Goal: Task Accomplishment & Management: Use online tool/utility

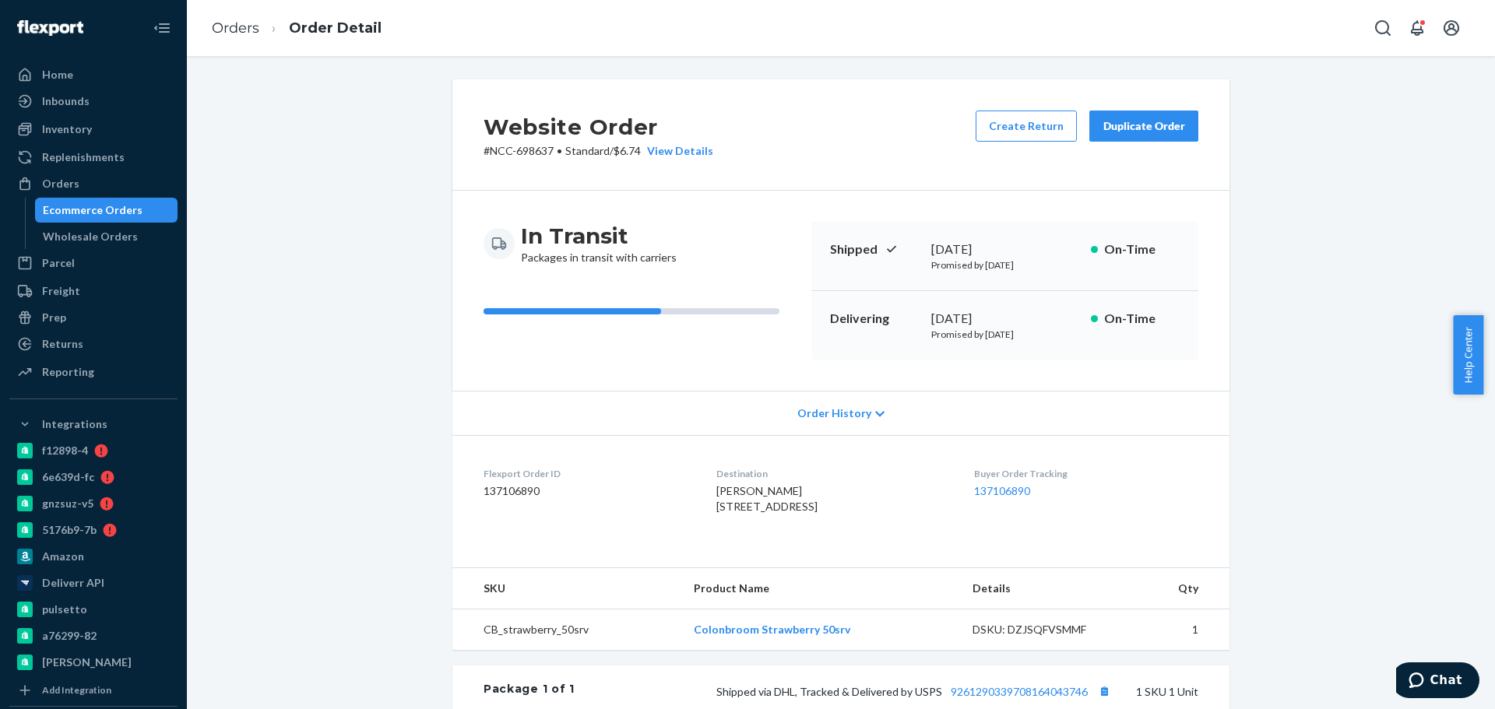
click at [135, 217] on div "Ecommerce Orders" at bounding box center [93, 210] width 100 height 16
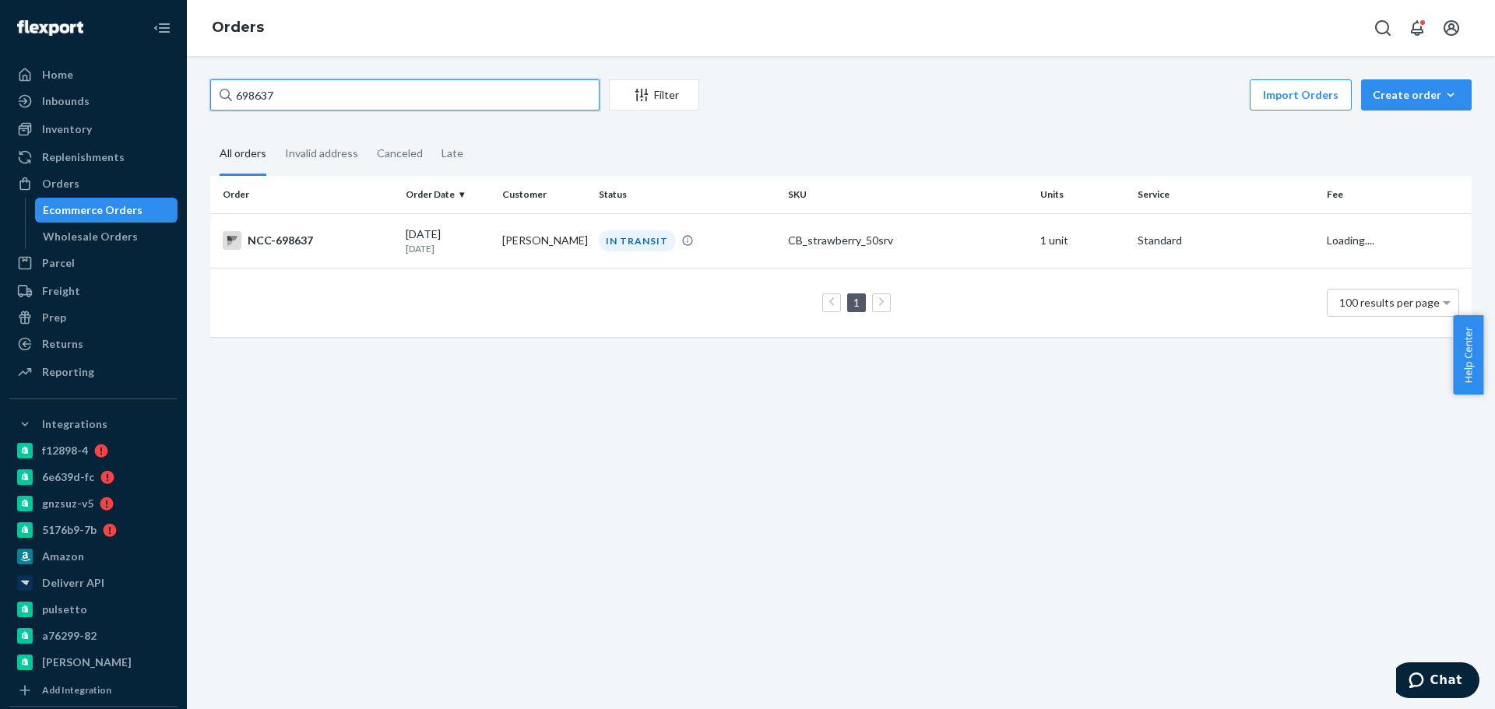
click at [476, 91] on input "698637" at bounding box center [404, 94] width 389 height 31
drag, startPoint x: 300, startPoint y: 79, endPoint x: 81, endPoint y: 69, distance: 219.0
click at [137, 74] on div "Home Inbounds Shipping Plans Problems Inventory Products Branded Packaging Repl…" at bounding box center [747, 354] width 1495 height 709
click at [425, 249] on p "[DATE]" at bounding box center [448, 248] width 84 height 13
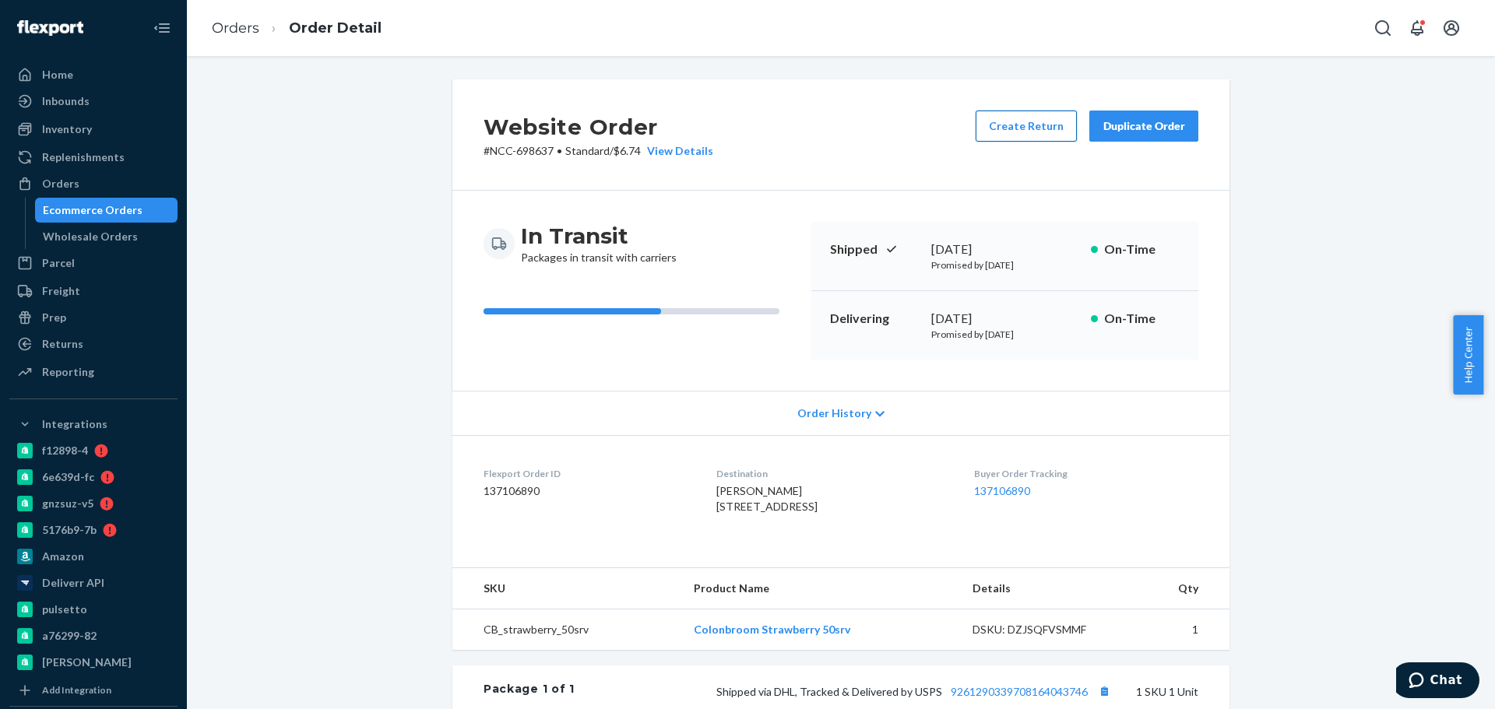
click at [1036, 134] on button "Create Return" at bounding box center [1026, 126] width 101 height 31
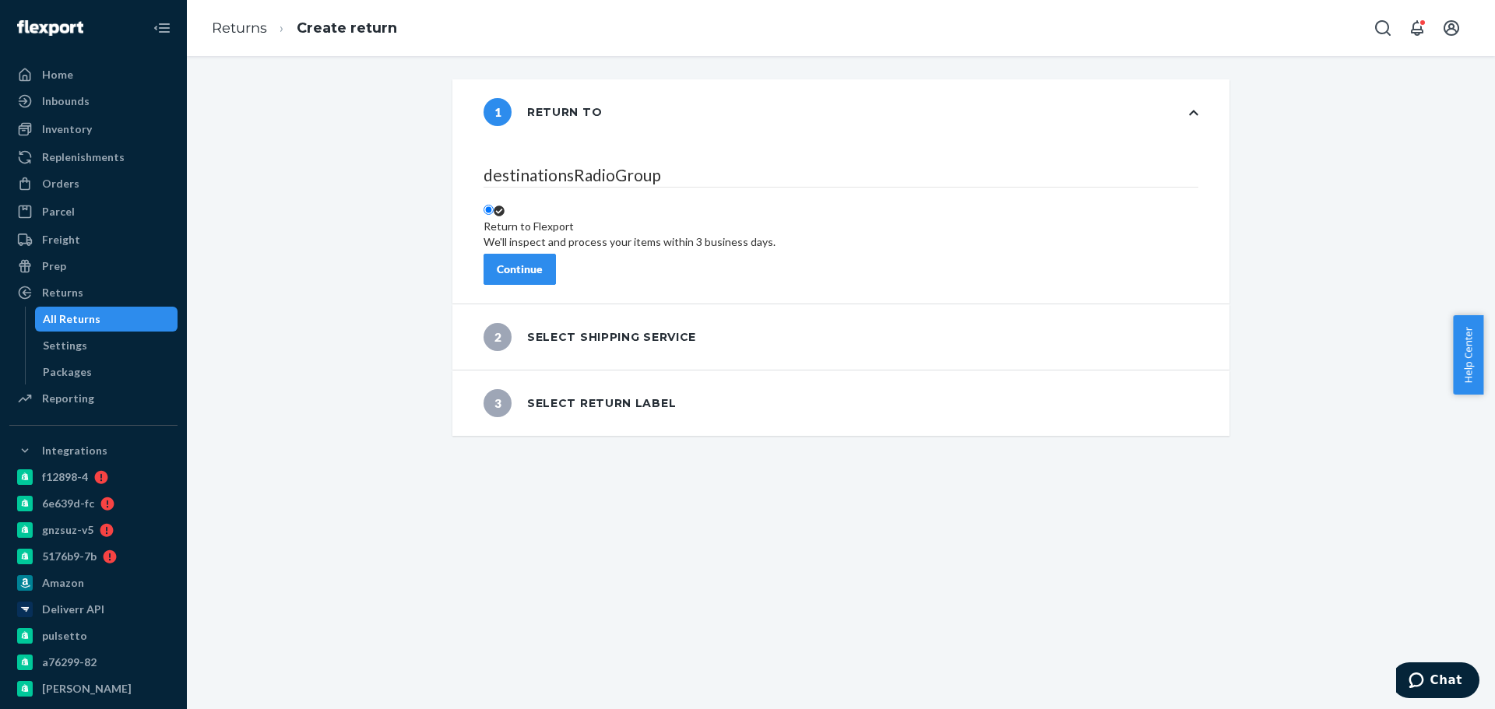
click at [543, 262] on div "Continue" at bounding box center [520, 270] width 46 height 16
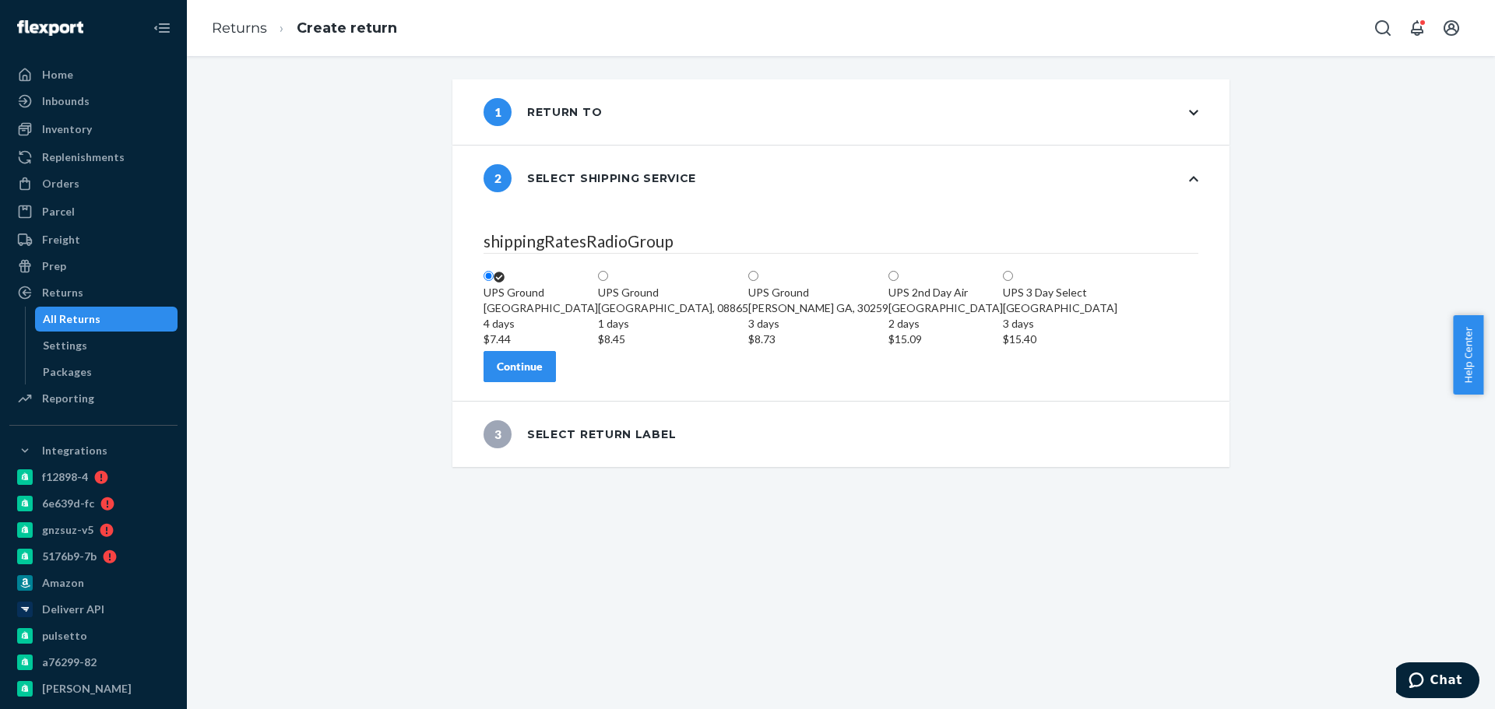
click at [556, 382] on button "Continue" at bounding box center [519, 366] width 72 height 31
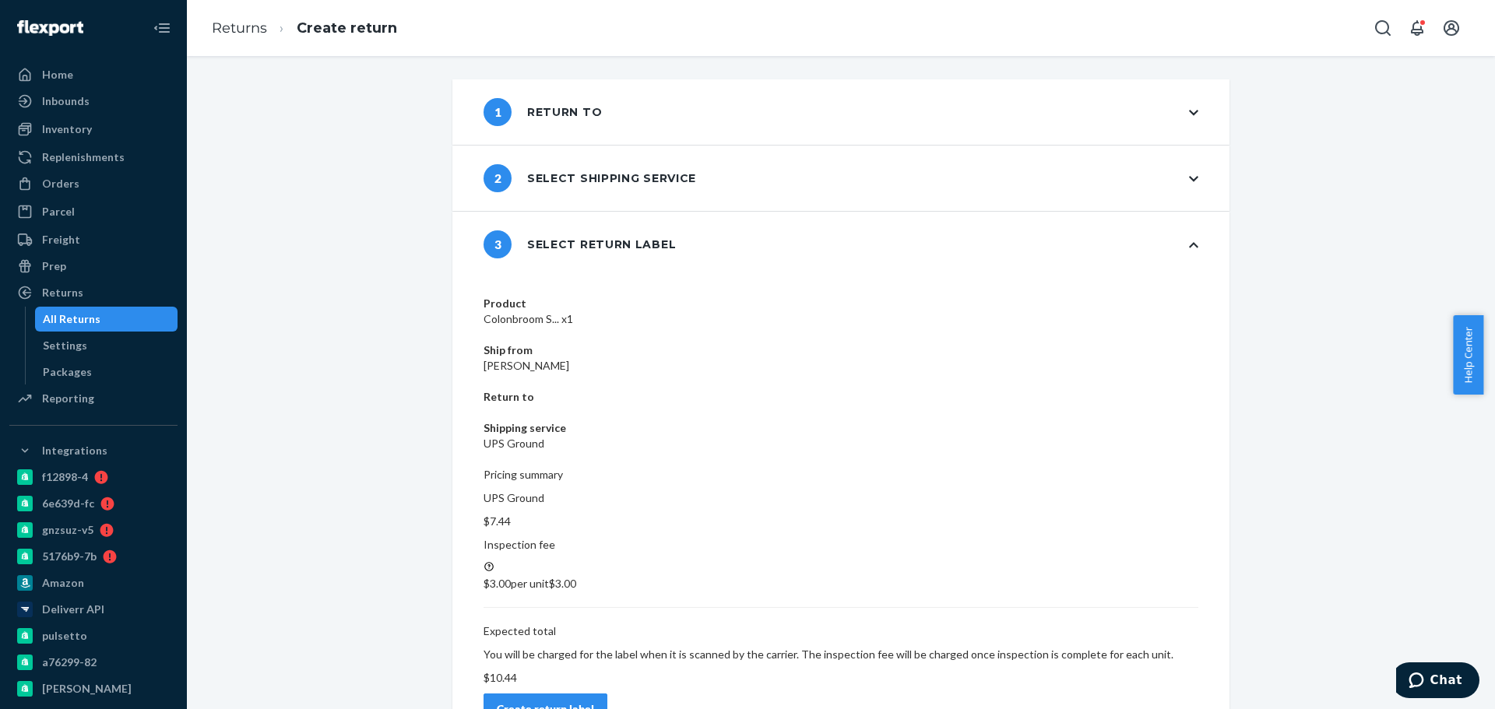
click at [594, 701] on div "Create return label" at bounding box center [545, 709] width 97 height 16
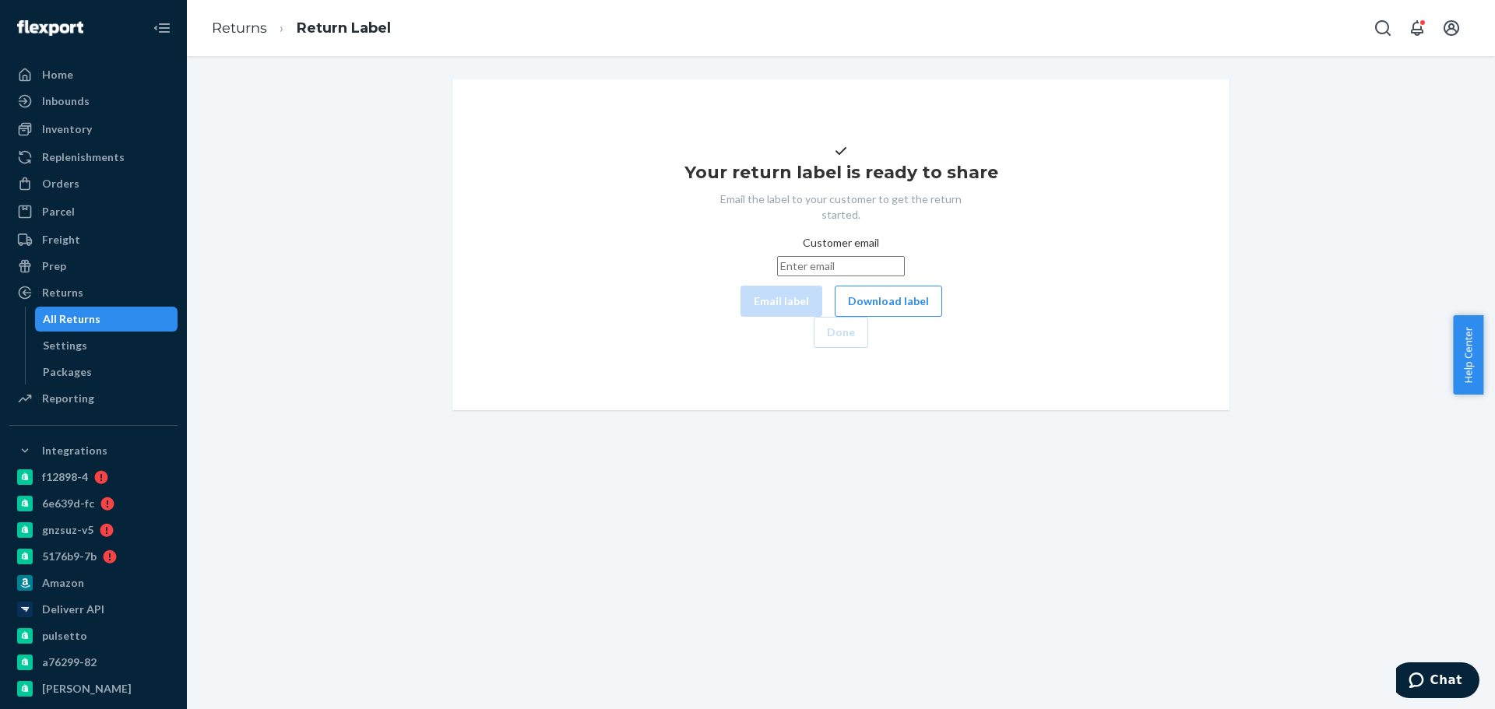
click at [777, 276] on input "Customer email" at bounding box center [841, 266] width 128 height 20
paste input "[EMAIL_ADDRESS][DOMAIN_NAME]"
type input "[EMAIL_ADDRESS][DOMAIN_NAME]"
click at [740, 317] on button "Email label" at bounding box center [781, 301] width 82 height 31
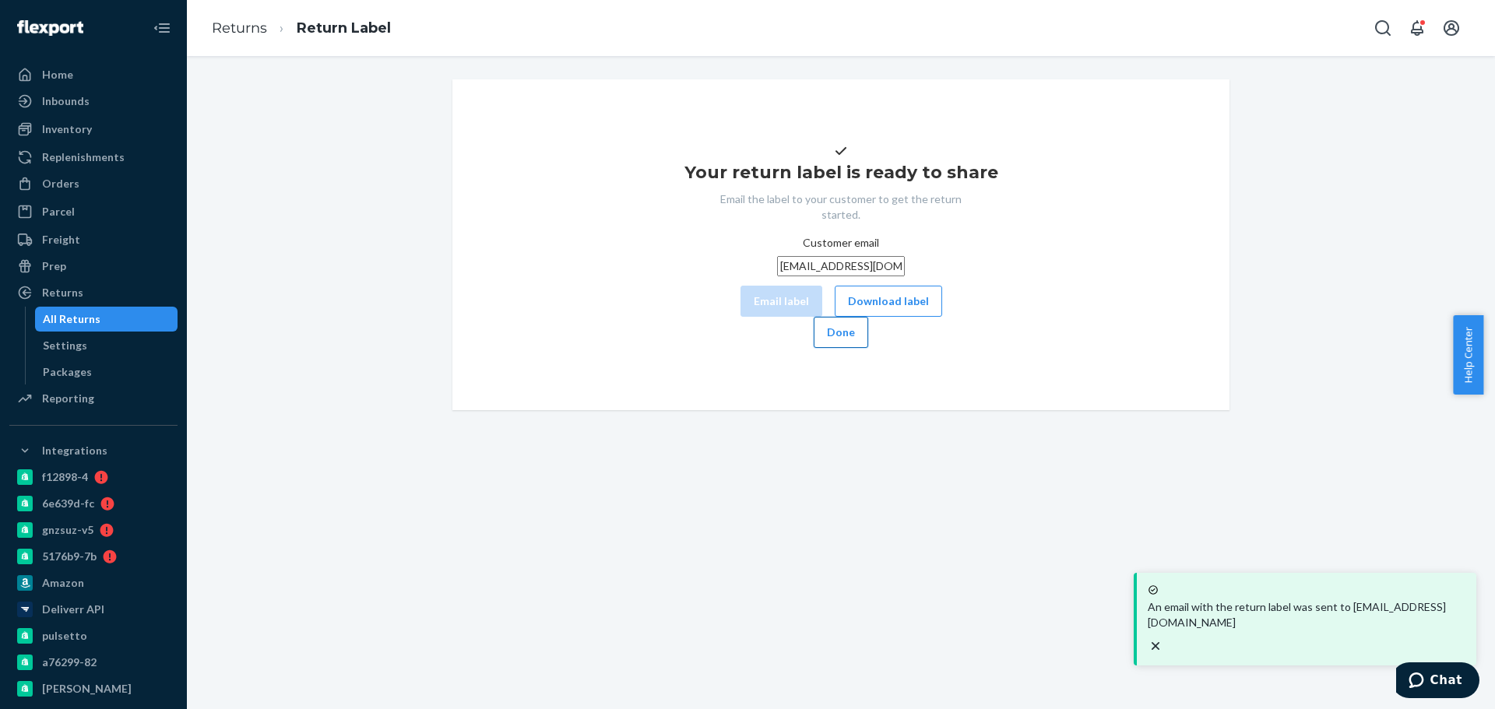
click at [868, 348] on button "Done" at bounding box center [841, 332] width 54 height 31
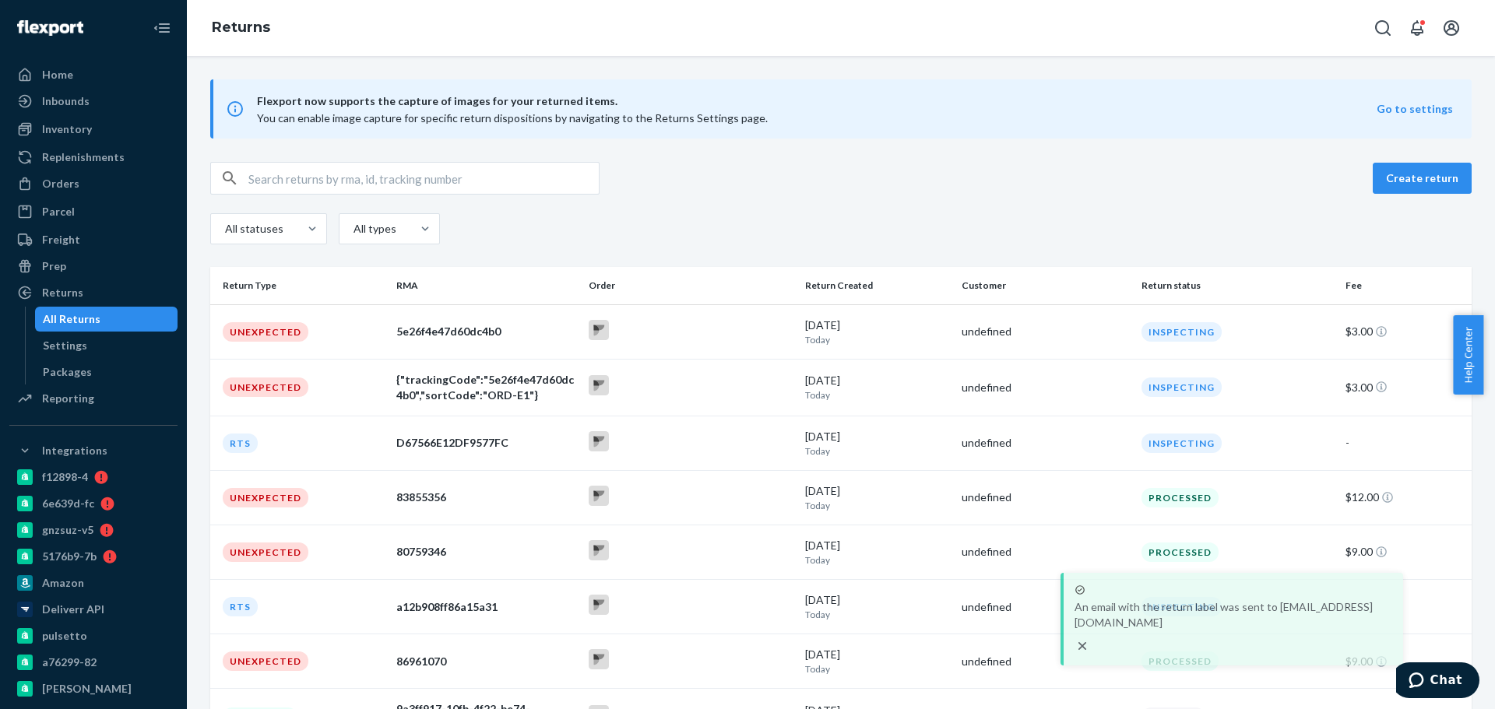
drag, startPoint x: 1169, startPoint y: 631, endPoint x: 1094, endPoint y: 637, distance: 74.9
click at [1094, 637] on div "An email with the return label was sent to [EMAIL_ADDRESS][DOMAIN_NAME]" at bounding box center [1233, 619] width 318 height 71
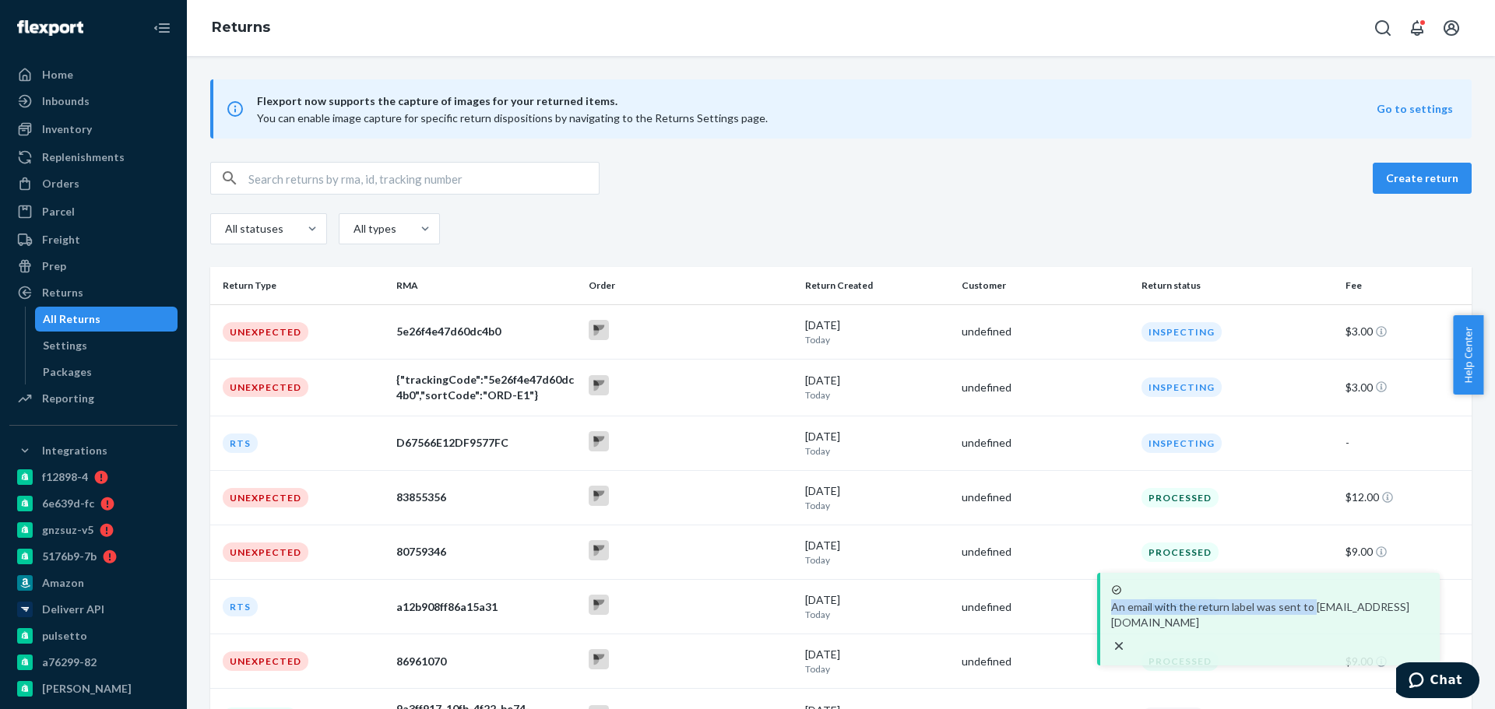
drag, startPoint x: 1173, startPoint y: 630, endPoint x: 1239, endPoint y: 658, distance: 71.9
click at [1141, 631] on p "An email with the return label was sent to [EMAIL_ADDRESS][DOMAIN_NAME]" at bounding box center [1270, 614] width 318 height 31
click at [1292, 631] on p "An email with the return label was sent to [EMAIL_ADDRESS][DOMAIN_NAME]" at bounding box center [1307, 614] width 318 height 31
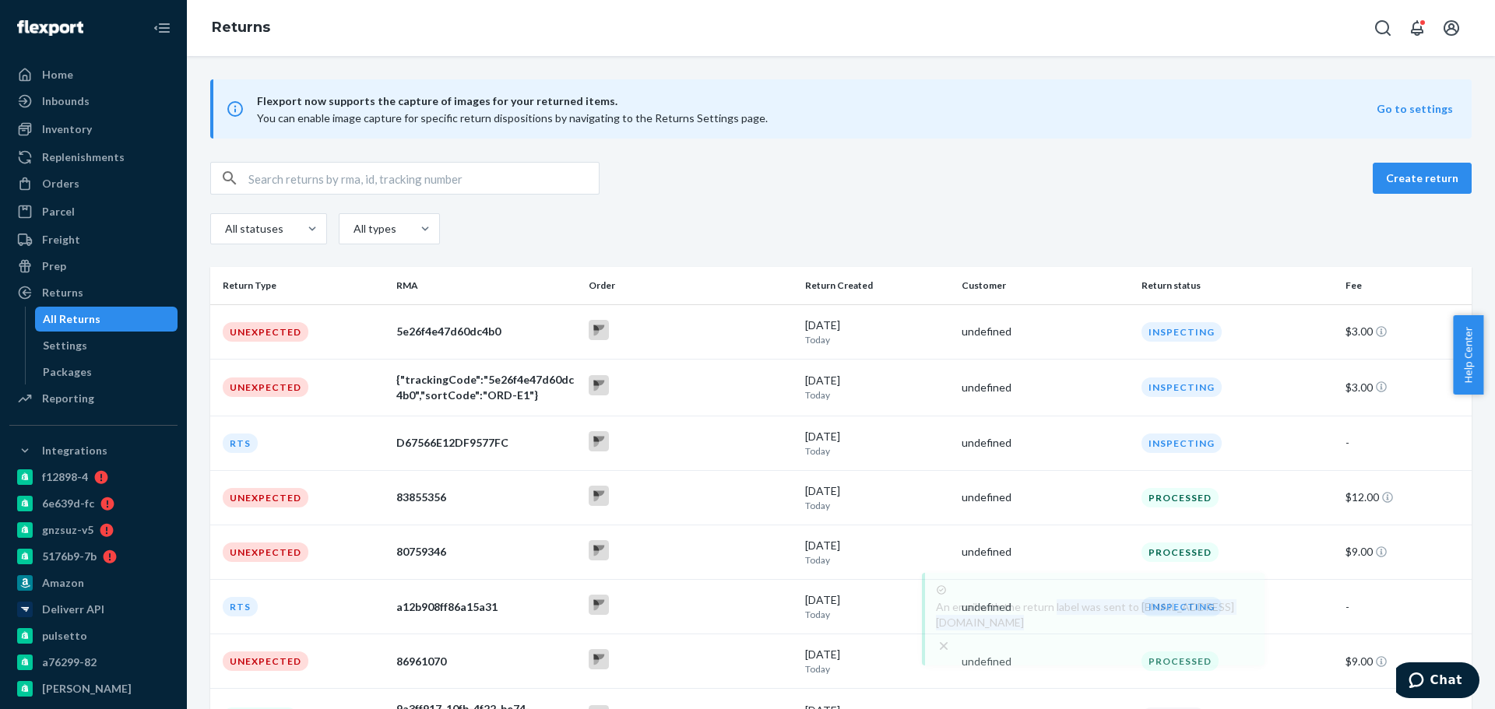
drag, startPoint x: 1291, startPoint y: 647, endPoint x: 1079, endPoint y: 630, distance: 212.5
click at [1079, 630] on p "An email with the return label was sent to [EMAIL_ADDRESS][DOMAIN_NAME]" at bounding box center [1095, 614] width 318 height 31
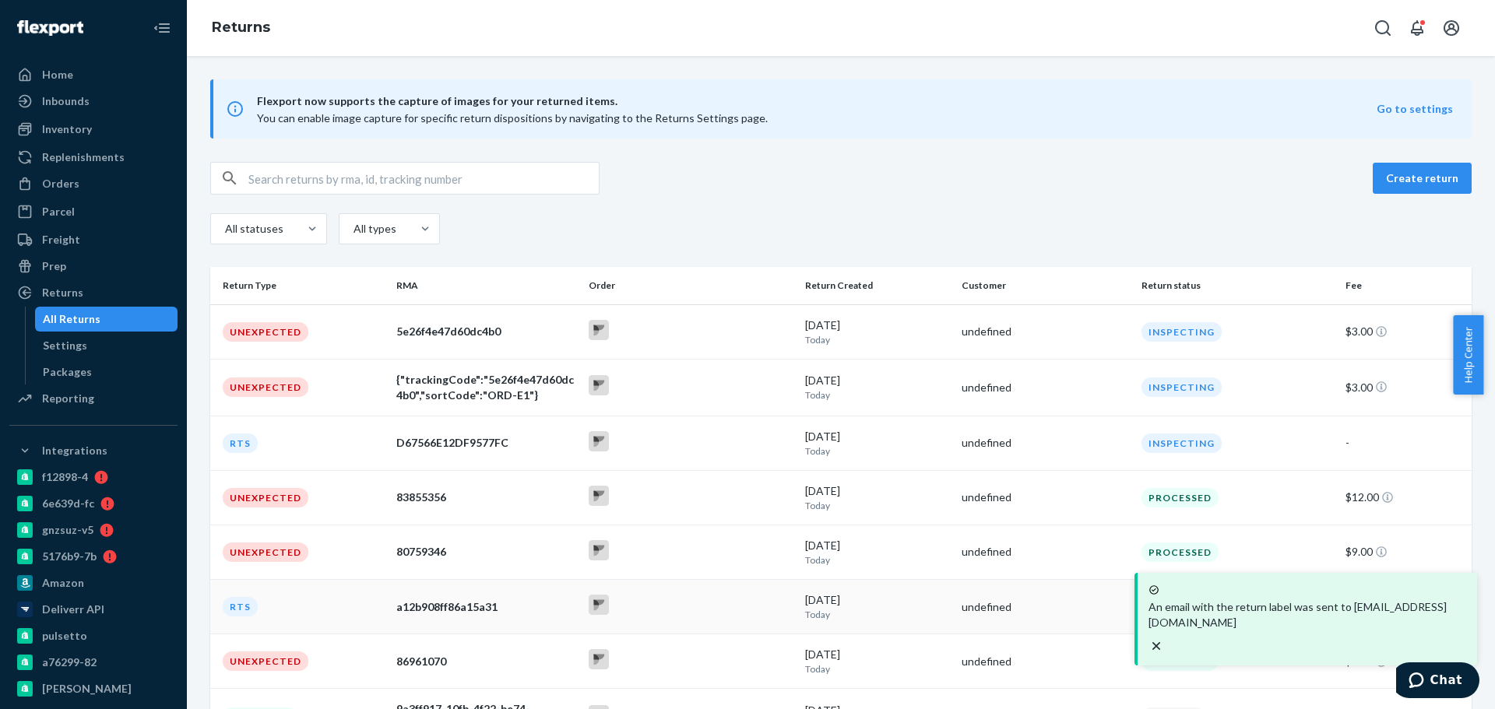
click at [1080, 631] on div "An email with the return label was sent to [EMAIL_ADDRESS][DOMAIN_NAME] Home In…" at bounding box center [747, 354] width 1495 height 709
click at [1081, 631] on td "undefined" at bounding box center [1045, 607] width 180 height 54
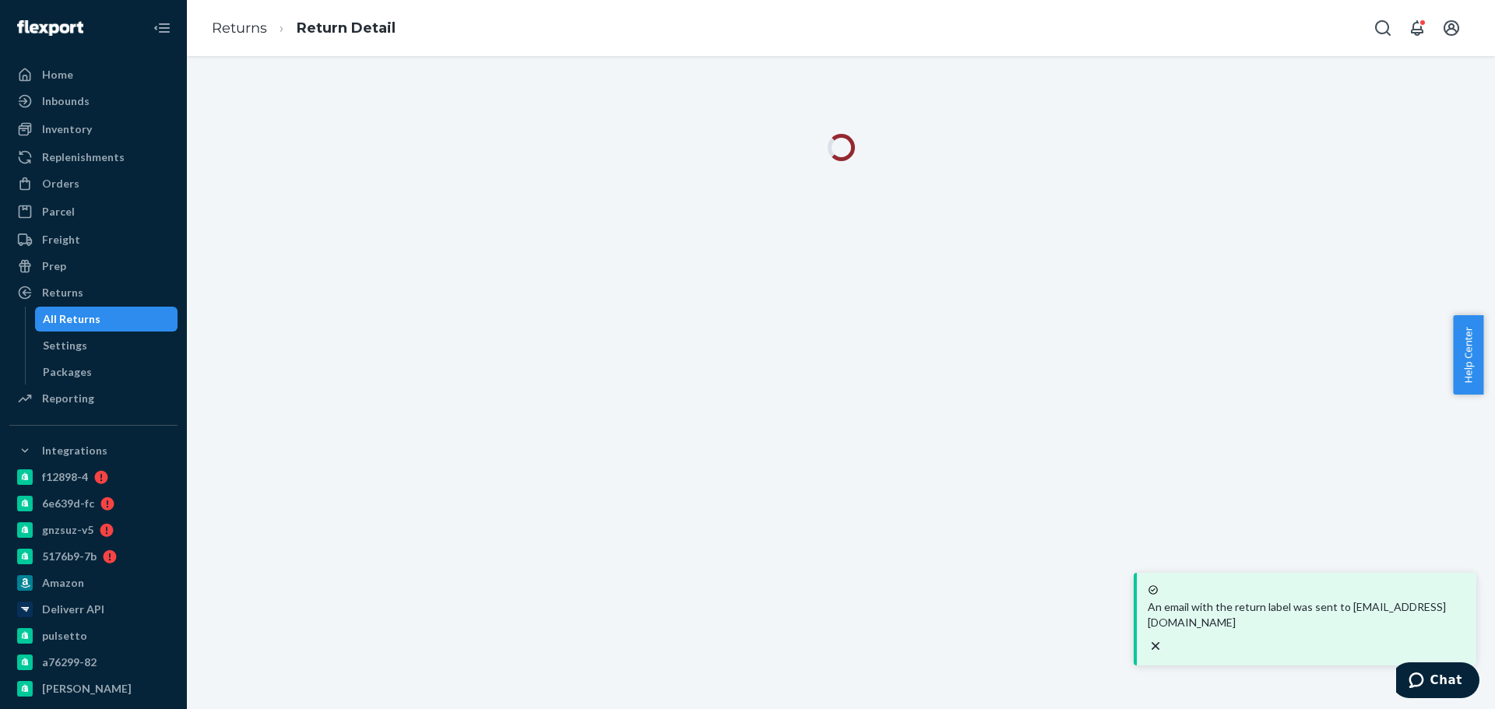
click at [1190, 631] on p "An email with the return label was sent to [EMAIL_ADDRESS][DOMAIN_NAME]" at bounding box center [1307, 614] width 318 height 31
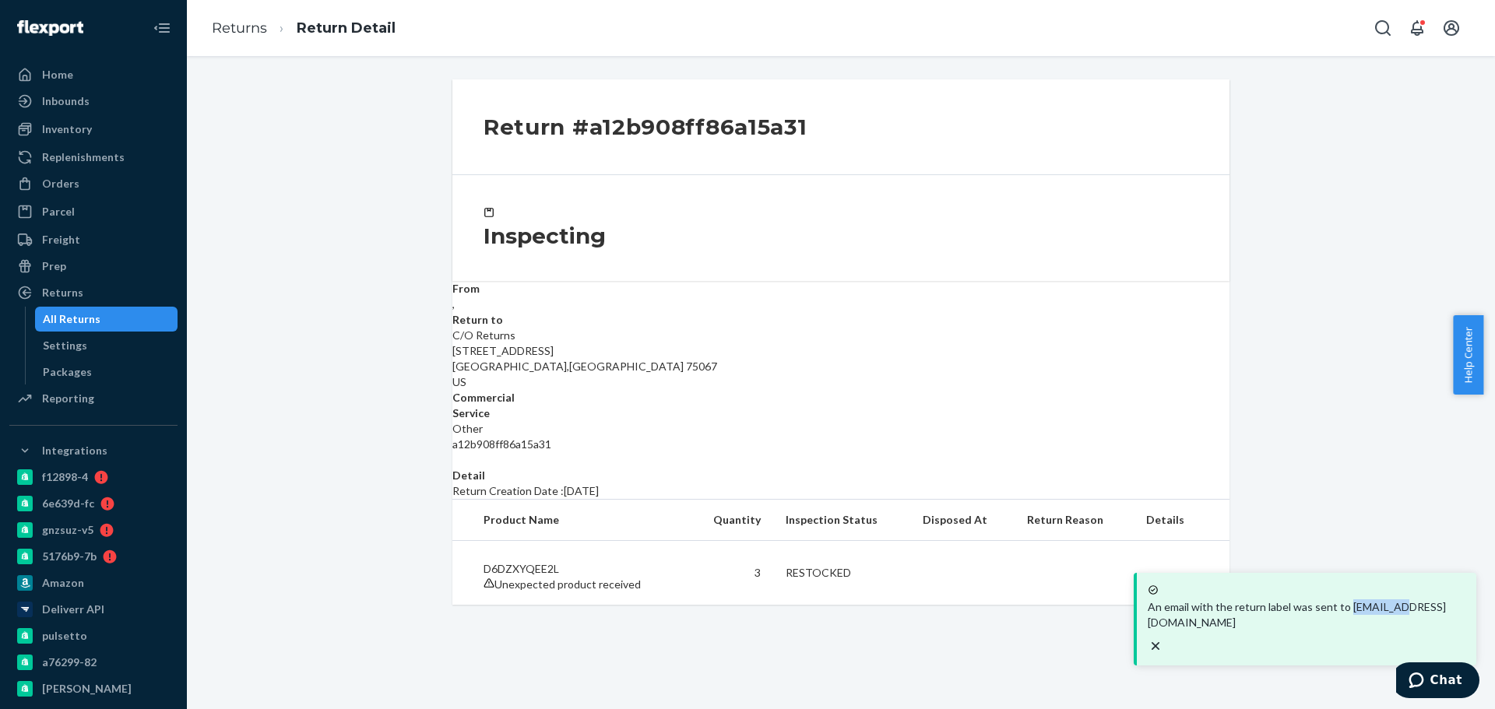
click at [1190, 631] on p "An email with the return label was sent to [EMAIL_ADDRESS][DOMAIN_NAME]" at bounding box center [1307, 614] width 318 height 31
click at [1167, 631] on div "An email with the return label was sent to [EMAIL_ADDRESS][DOMAIN_NAME]" at bounding box center [1307, 619] width 318 height 71
click at [1169, 631] on div "An email with the return label was sent to [EMAIL_ADDRESS][DOMAIN_NAME]" at bounding box center [1307, 619] width 318 height 71
drag, startPoint x: 1169, startPoint y: 631, endPoint x: 1180, endPoint y: 633, distance: 11.8
click at [1180, 633] on div "An email with the return label was sent to [EMAIL_ADDRESS][DOMAIN_NAME]" at bounding box center [1318, 619] width 318 height 71
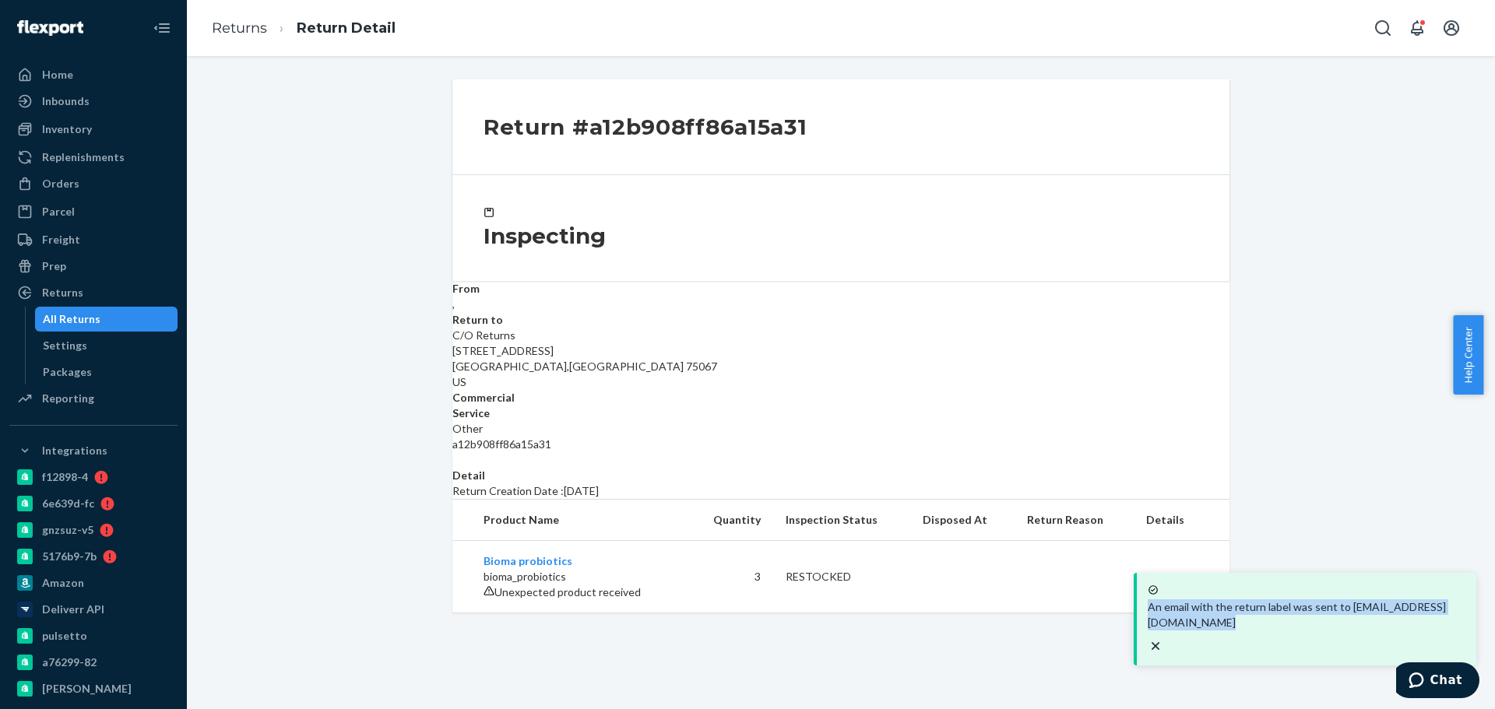
copy div "An email with the return label was sent to [EMAIL_ADDRESS][DOMAIN_NAME]"
